Goal: Task Accomplishment & Management: Use online tool/utility

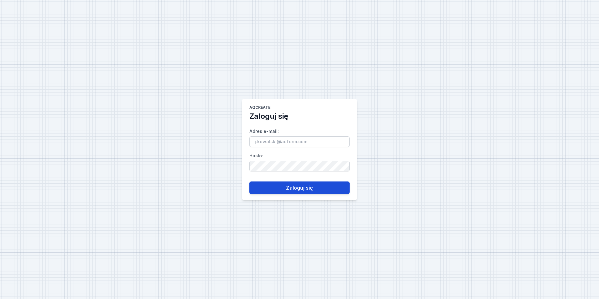
type input "[PERSON_NAME][EMAIL_ADDRESS][PERSON_NAME][DOMAIN_NAME]"
click at [291, 188] on button "Zaloguj się" at bounding box center [299, 187] width 100 height 13
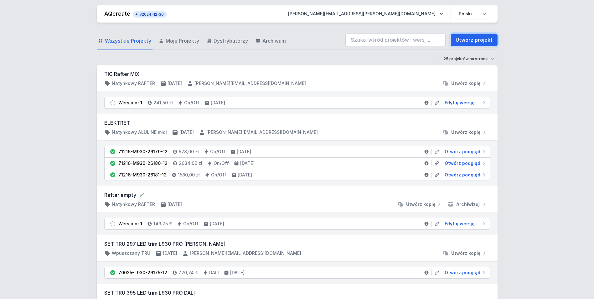
drag, startPoint x: 472, startPoint y: 40, endPoint x: 227, endPoint y: 98, distance: 251.2
click at [472, 39] on link "Utwórz projekt" at bounding box center [474, 40] width 47 height 13
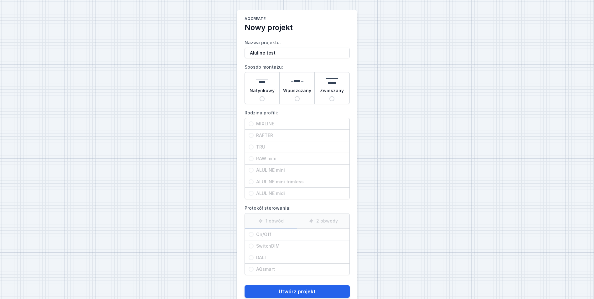
type input "Aluline test"
click at [510, 161] on div "AQcreate Nowy projekt Nazwa projektu: Aluline test Sposób montażu: Natynkowy Wp…" at bounding box center [297, 157] width 594 height 314
click at [261, 97] on input "Natynkowy" at bounding box center [262, 98] width 5 height 5
radio input "true"
click at [251, 172] on input "ALULINE mini" at bounding box center [251, 170] width 5 height 5
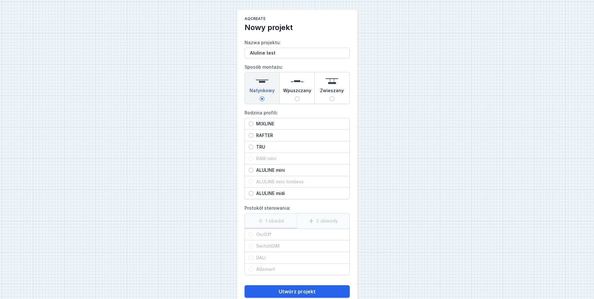
radio input "true"
click at [249, 235] on div "On/Off" at bounding box center [297, 234] width 105 height 11
click at [249, 235] on input "On/Off" at bounding box center [251, 234] width 5 height 5
radio input "true"
click at [267, 193] on span "ALULINE midi" at bounding box center [300, 193] width 92 height 6
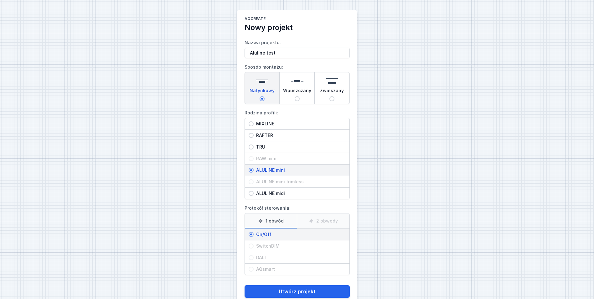
click at [254, 193] on input "ALULINE midi" at bounding box center [251, 193] width 5 height 5
radio input "true"
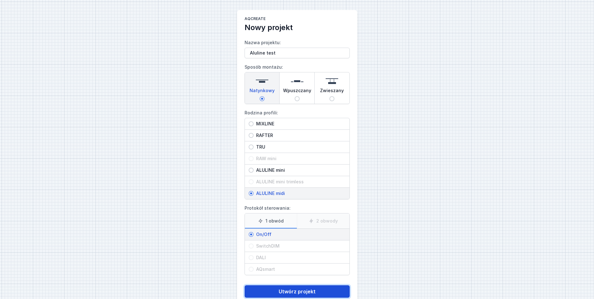
click at [291, 291] on button "Utwórz projekt" at bounding box center [297, 291] width 105 height 13
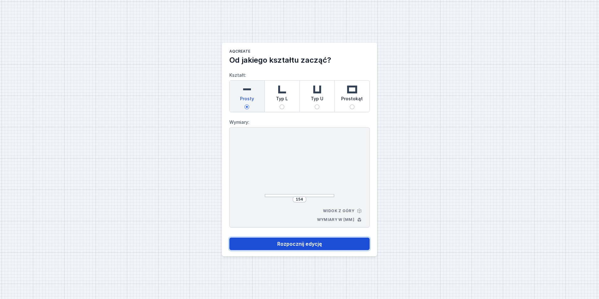
click at [315, 239] on button "Rozpocznij edycję" at bounding box center [299, 244] width 140 height 13
select select "3000"
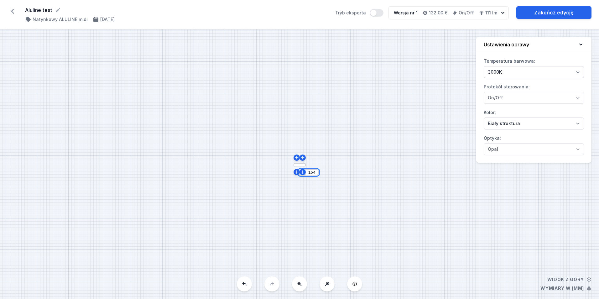
click at [313, 173] on input "154" at bounding box center [312, 172] width 10 height 5
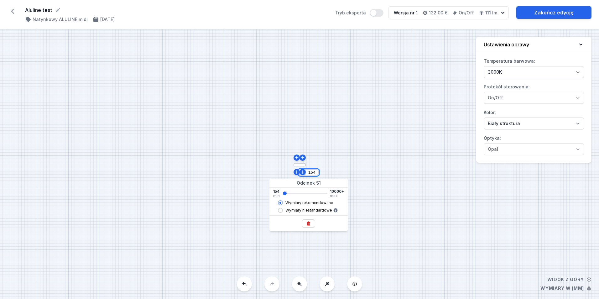
click at [313, 173] on input "154" at bounding box center [312, 172] width 10 height 5
type input "982"
drag, startPoint x: 407, startPoint y: 166, endPoint x: 408, endPoint y: 160, distance: 6.6
click at [407, 166] on div "S1 982" at bounding box center [299, 164] width 599 height 270
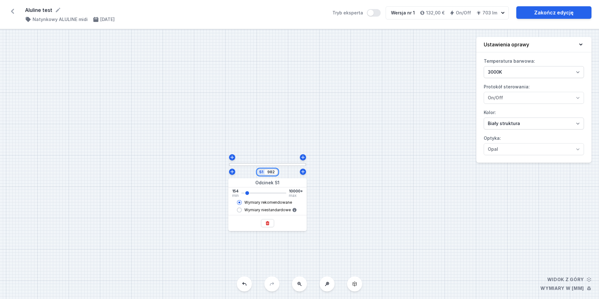
click at [272, 173] on input "982" at bounding box center [271, 172] width 10 height 5
type input "1212"
click at [437, 201] on div "S1 1212" at bounding box center [299, 164] width 599 height 270
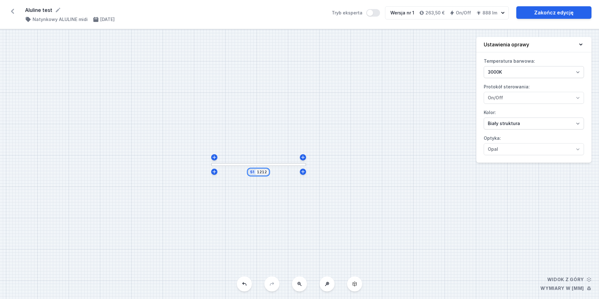
click at [263, 170] on input "1212" at bounding box center [262, 172] width 10 height 5
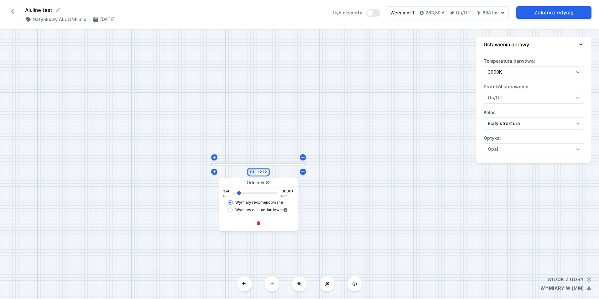
click at [263, 170] on input "1212" at bounding box center [262, 172] width 10 height 5
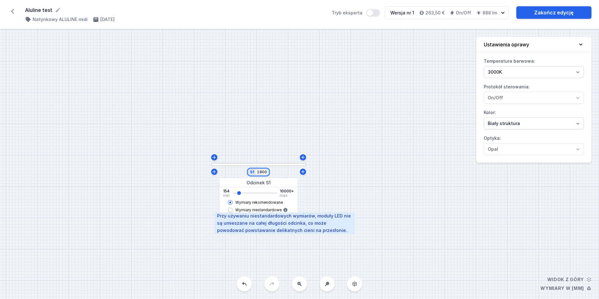
type input "1810"
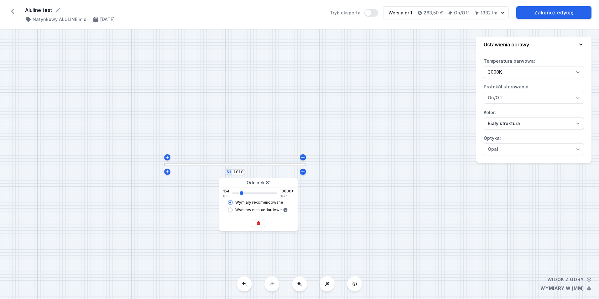
click at [356, 190] on div "S1 1810" at bounding box center [299, 164] width 599 height 270
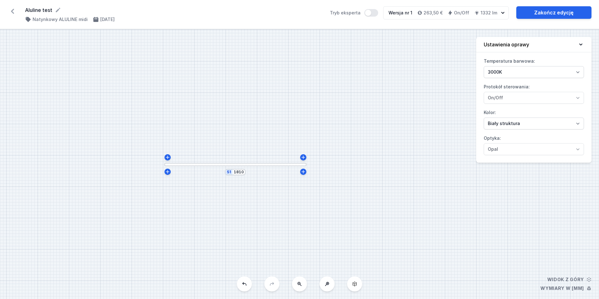
click at [394, 204] on div "S1 1810" at bounding box center [299, 164] width 599 height 270
click at [69, 230] on div "S1 1810" at bounding box center [299, 164] width 599 height 270
